Goal: Contribute content

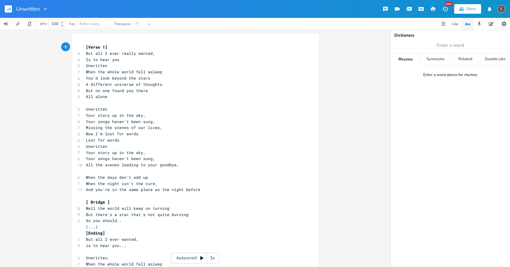
click at [7, 5] on button "button" at bounding box center [11, 9] width 12 height 14
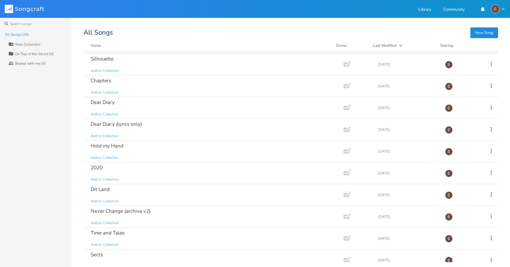
scroll to position [224, 0]
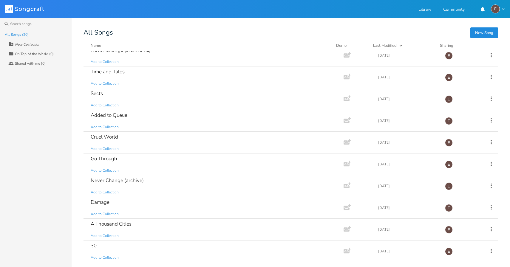
click at [300, 33] on div "All Songs" at bounding box center [290, 33] width 414 height 6
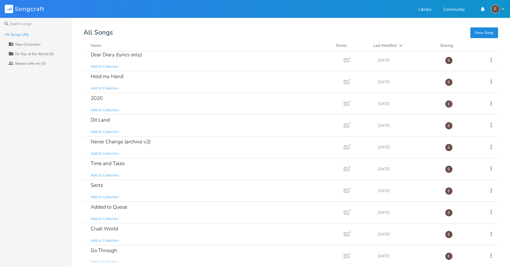
scroll to position [0, 0]
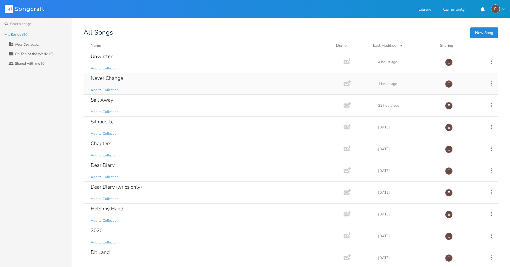
click at [165, 84] on div "Never Change Add to Collection" at bounding box center [212, 83] width 243 height 21
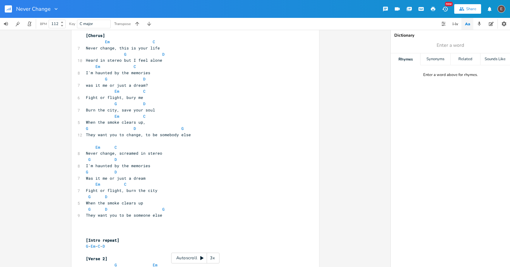
scroll to position [220, 0]
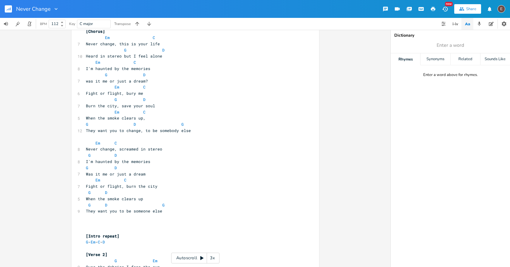
click at [170, 188] on pre "Fight or flight, burn the city" at bounding box center [192, 186] width 215 height 6
click at [119, 193] on pre "G D" at bounding box center [192, 193] width 215 height 6
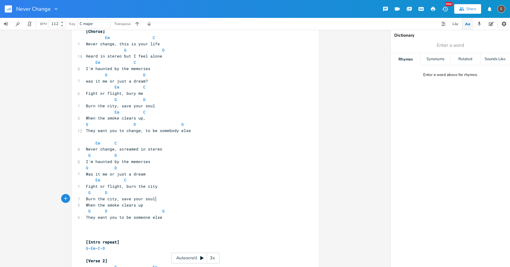
type textarea "Burn the city, save your soul"
drag, startPoint x: 159, startPoint y: 186, endPoint x: 126, endPoint y: 187, distance: 32.2
click at [126, 187] on pre "Fight or flight, burn the city" at bounding box center [192, 186] width 215 height 6
type textarea "bury me"
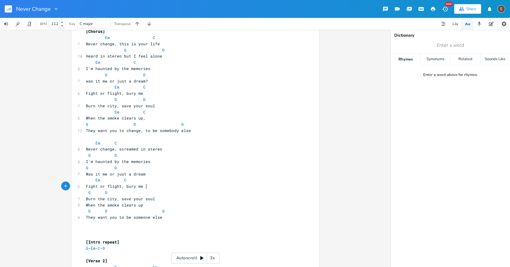
scroll to position [0, 15]
click at [161, 196] on pre "Burn the city, save your soul" at bounding box center [192, 199] width 215 height 6
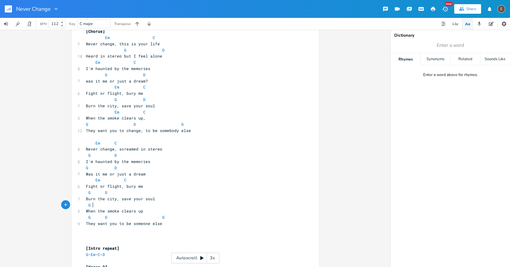
type textarea "G."
type textarea "D"
click at [145, 216] on span at bounding box center [148, 217] width 10 height 6
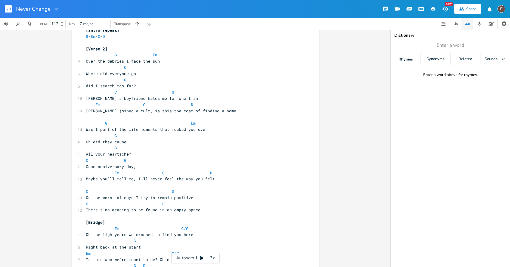
scroll to position [465, 0]
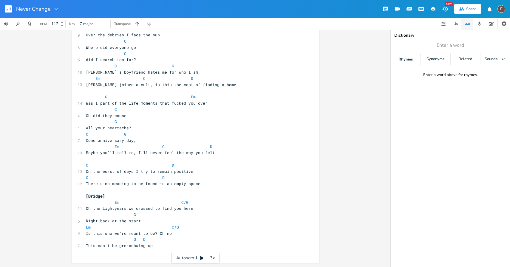
click at [10, 11] on rect "button" at bounding box center [8, 8] width 7 height 7
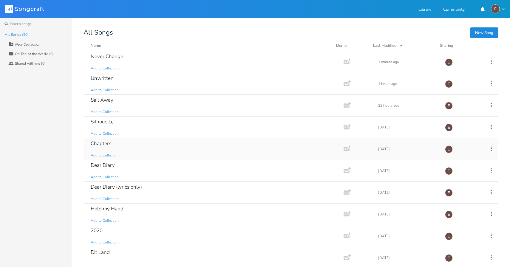
scroll to position [3, 0]
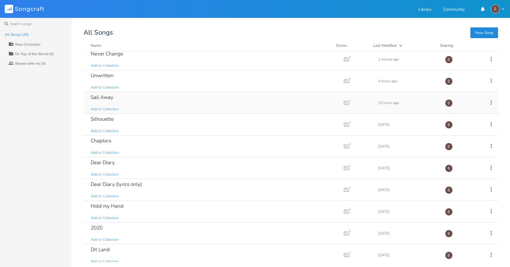
click at [169, 102] on div "Sail Away Add to Collection" at bounding box center [212, 102] width 243 height 21
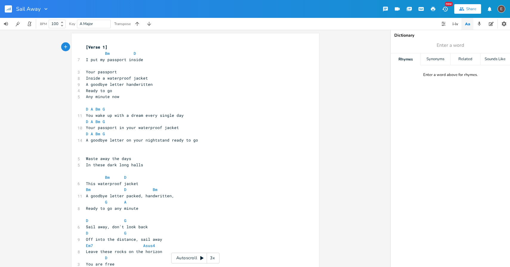
click at [10, 10] on icon "button" at bounding box center [10, 8] width 1 height 3
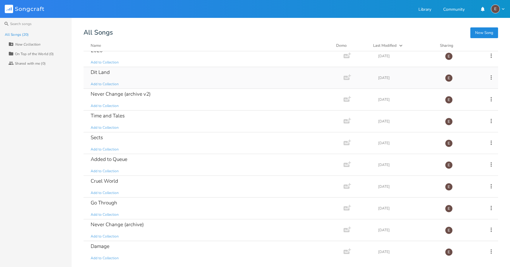
scroll to position [224, 0]
click at [187, 228] on div "A Thousand Cities Add to Collection" at bounding box center [212, 229] width 243 height 21
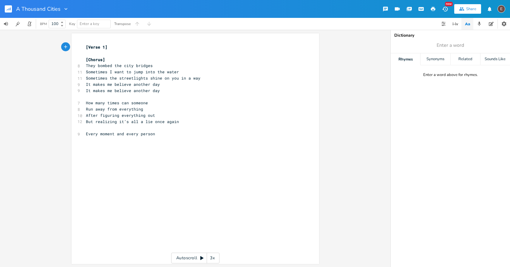
click at [9, 9] on icon "button" at bounding box center [9, 9] width 1 height 2
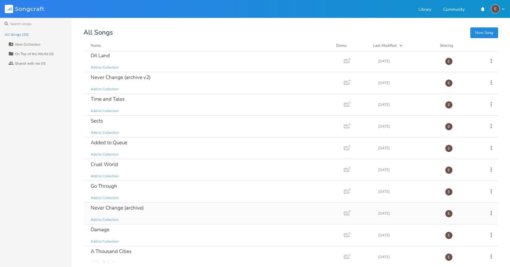
scroll to position [224, 0]
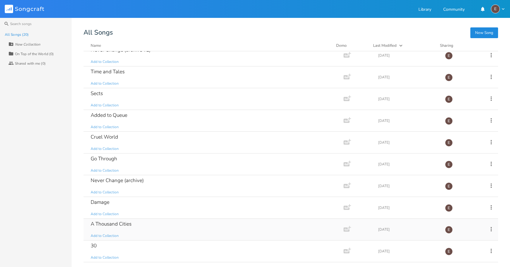
click at [151, 220] on div "A Thousand Cities Add to Collection" at bounding box center [212, 229] width 243 height 21
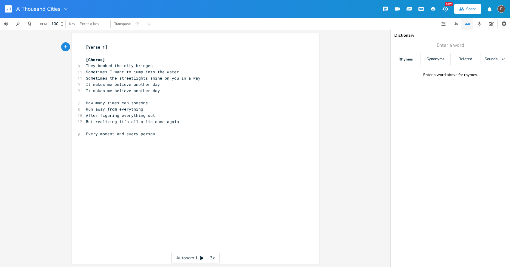
click at [109, 50] on pre "​" at bounding box center [192, 53] width 215 height 6
click at [103, 47] on span "[Verse 1]" at bounding box center [96, 46] width 21 height 5
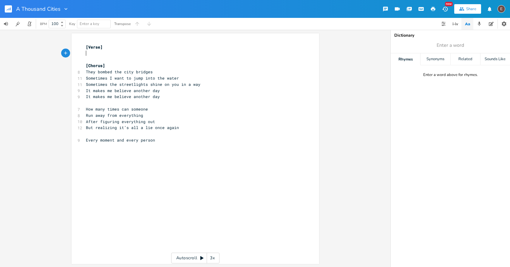
scroll to position [1, 0]
click at [109, 55] on pre "​" at bounding box center [192, 53] width 215 height 6
